Goal: Task Accomplishment & Management: Complete application form

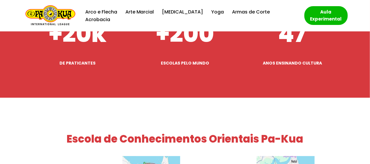
scroll to position [2257, 0]
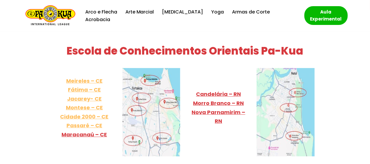
click at [94, 77] on link "Meireles – CE Fátima – CE Jacarey- CE Montese – CE Cidade 2000 – [GEOGRAPHIC_DA…" at bounding box center [84, 103] width 48 height 52
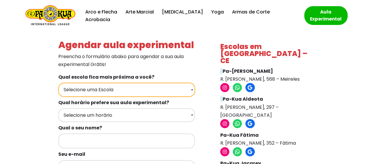
click at [191, 89] on select "Selecione uma Escola Fortaleza - [GEOGRAPHIC_DATA] [GEOGRAPHIC_DATA] - [GEOGRAP…" at bounding box center [126, 90] width 137 height 14
select select "[GEOGRAPHIC_DATA] - Pa-Kua Fátima"
click at [58, 83] on select "Selecione uma Escola Fortaleza - [GEOGRAPHIC_DATA] [GEOGRAPHIC_DATA] - [GEOGRAP…" at bounding box center [126, 90] width 137 height 14
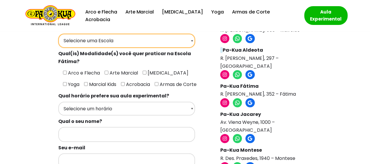
scroll to position [59, 0]
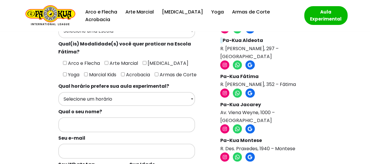
click at [65, 64] on input"] "Arco e Flecha" at bounding box center [65, 63] width 4 height 4
checkbox input"] "true"
click at [143, 63] on input"] "[MEDICAL_DATA]" at bounding box center [145, 63] width 4 height 4
checkbox input"] "true"
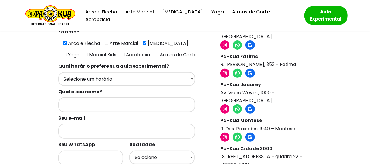
scroll to position [88, 0]
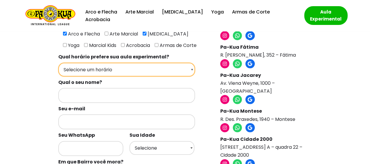
click at [183, 72] on select "Selecione um horário Manhã Tarde Noite" at bounding box center [126, 70] width 137 height 14
select select "Noite"
click at [58, 63] on select "Selecione um horário Manhã Tarde Noite" at bounding box center [126, 70] width 137 height 14
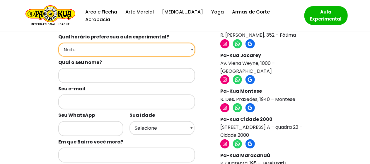
scroll to position [117, 0]
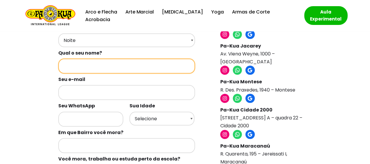
click at [168, 67] on input "Formulários de contato" at bounding box center [126, 66] width 137 height 15
type input "[PERSON_NAME]"
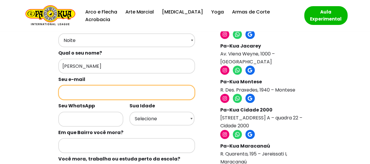
click at [75, 87] on input "Formulários de contato" at bounding box center [126, 92] width 137 height 15
type input "[EMAIL_ADDRESS][DOMAIN_NAME]"
type input "85981190894"
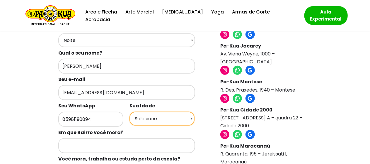
click at [153, 120] on select "Selecione 18 19 20 21 22 23 24 25 26 27 28 29 30 31 32 33 34 35 36 37 38 39 40 …" at bounding box center [162, 119] width 65 height 14
click at [131, 137] on label "Em que Bairro você mora?" at bounding box center [130, 132] width 144 height 11
click at [147, 119] on select "Selecione 18 19 20 21 22 23 24 25 26 27 28 29 30 31 32 33 34 35 36 37 38 39 40 …" at bounding box center [162, 119] width 65 height 14
select select "44"
click at [130, 112] on select "Selecione 18 19 20 21 22 23 24 25 26 27 28 29 30 31 32 33 34 35 36 37 38 39 40 …" at bounding box center [162, 119] width 65 height 14
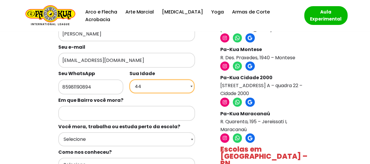
scroll to position [176, 0]
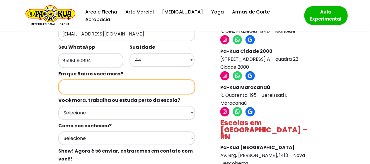
click at [121, 84] on input "Formulários de contato" at bounding box center [126, 86] width 137 height 15
type input "Fatima"
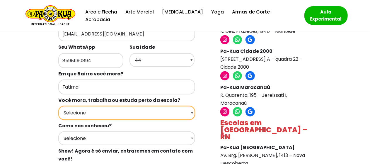
click at [120, 115] on select "Selecione Moro Perto Trabalho Perto Estudo Perto Passo Perto" at bounding box center [126, 113] width 137 height 14
select select "Moro Perto"
click at [58, 106] on select "Selecione Moro Perto Trabalho Perto Estudo Perto Passo Perto" at bounding box center [126, 113] width 137 height 14
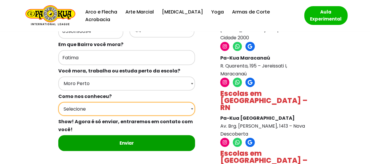
click at [123, 106] on select "Selecione Google Passei em frente Indicação Instagram Facebook" at bounding box center [126, 109] width 137 height 14
select select "Passei em frente"
click at [58, 102] on select "Selecione Google Passei em frente Indicação Instagram Facebook" at bounding box center [126, 109] width 137 height 14
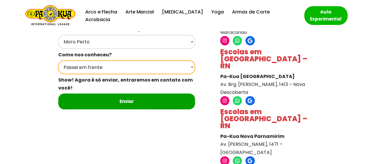
scroll to position [264, 0]
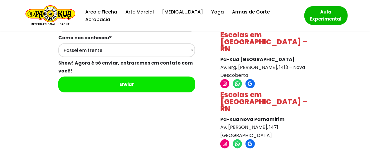
click at [138, 77] on input "Enviar" at bounding box center [126, 85] width 137 height 16
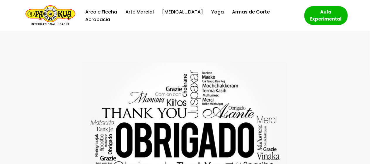
click at [46, 13] on img "Escola de Conhecimentos Orientais Pa-Kua Uma escola para toda família" at bounding box center [51, 15] width 50 height 21
